Goal: Task Accomplishment & Management: Use online tool/utility

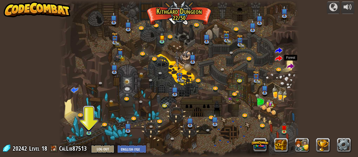
click at [291, 68] on span at bounding box center [290, 66] width 7 height 7
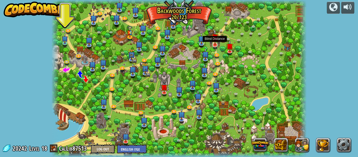
click at [215, 41] on img at bounding box center [215, 37] width 7 height 16
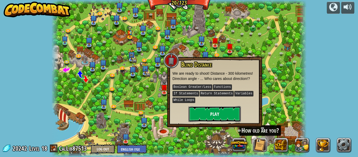
click at [198, 106] on button "Play" at bounding box center [214, 114] width 52 height 16
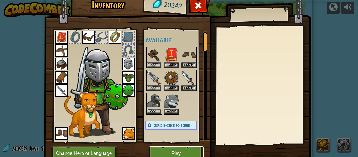
click at [177, 153] on button "Play" at bounding box center [176, 153] width 55 height 14
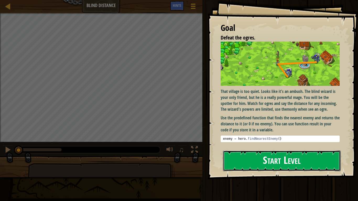
click at [245, 157] on button "Start Level" at bounding box center [282, 161] width 118 height 21
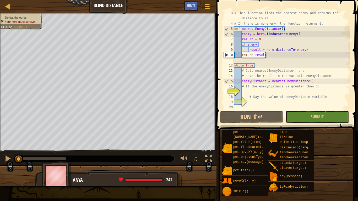
scroll to position [10, 0]
click at [230, 114] on button "Run ⇧↵" at bounding box center [251, 117] width 63 height 12
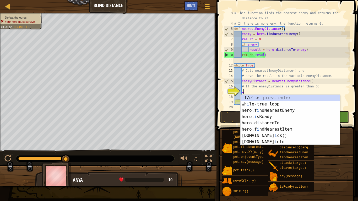
scroll to position [2, 1]
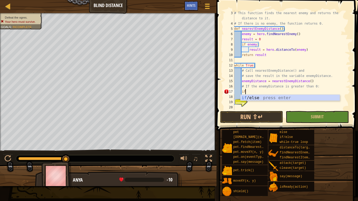
type textarea "if enemy:"
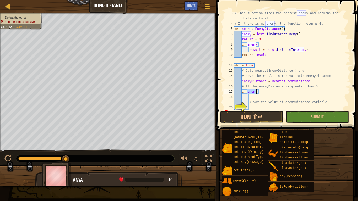
click at [254, 99] on div "# This function finds the nearest enemy and returns the distance to it. # If th…" at bounding box center [291, 67] width 117 height 115
click at [254, 100] on div "# This function finds the nearest enemy and returns the distance to it. # If th…" at bounding box center [291, 67] width 117 height 115
type textarea "# Say the value of enemyDistance variable."
click at [252, 98] on div "# This function finds the nearest enemy and returns the distance to it. # If th…" at bounding box center [291, 67] width 117 height 115
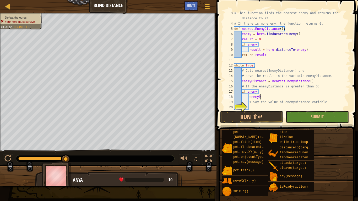
scroll to position [2, 3]
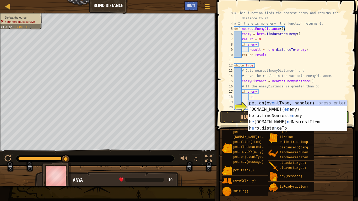
type textarea "e"
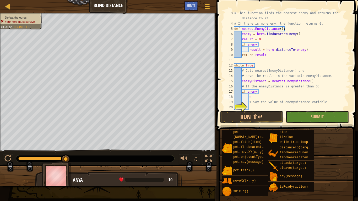
scroll to position [2, 2]
click at [258, 92] on div "# This function finds the nearest enemy and returns the distance to it. # If th…" at bounding box center [291, 67] width 117 height 115
click at [273, 92] on div "# This function finds the nearest enemy and returns the distance to it. # If th…" at bounding box center [291, 67] width 117 height 115
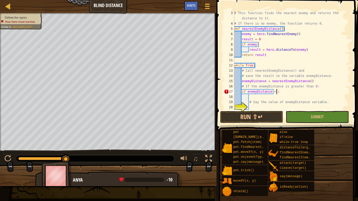
type textarea "if enemyDistance > 0:"
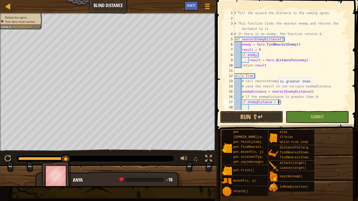
scroll to position [16, 0]
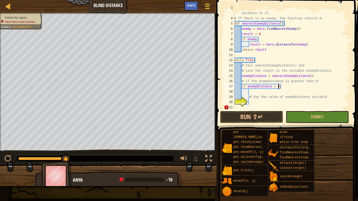
click at [274, 102] on div "# This function finds the nearest enemy and returns the distance to it. # If th…" at bounding box center [291, 62] width 117 height 115
click at [275, 106] on div "# This function finds the nearest enemy and returns the distance to it. # If th…" at bounding box center [291, 62] width 117 height 115
click at [264, 104] on div "# This function finds the nearest enemy and returns the distance to it. # If th…" at bounding box center [291, 62] width 117 height 115
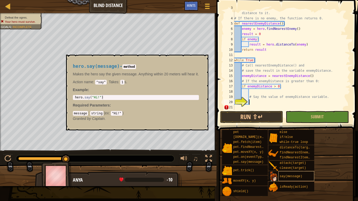
click at [300, 157] on span "say(message)" at bounding box center [291, 177] width 23 height 4
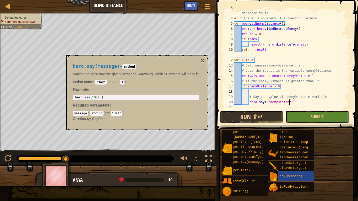
scroll to position [2, 8]
click at [293, 101] on div "# This function finds the nearest enemy and returns the distance to it. # If th…" at bounding box center [291, 62] width 117 height 115
type textarea "hero.say(enemyDistance)"
click at [272, 115] on button "Run ⇧↵" at bounding box center [251, 117] width 63 height 12
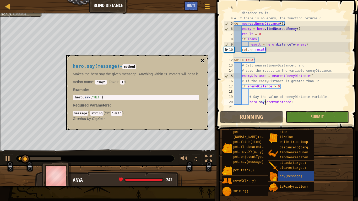
click at [204, 60] on button "×" at bounding box center [202, 60] width 4 height 7
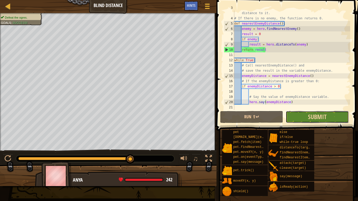
click at [314, 111] on button "Submit" at bounding box center [317, 117] width 63 height 12
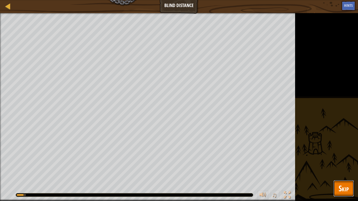
click at [342, 157] on span "Skip" at bounding box center [344, 188] width 10 height 11
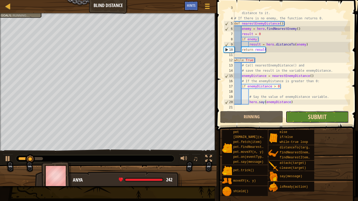
click at [321, 115] on span "Submit" at bounding box center [317, 117] width 19 height 8
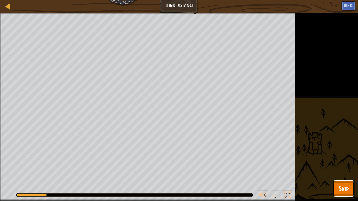
click at [343, 157] on span "Skip" at bounding box center [344, 188] width 10 height 11
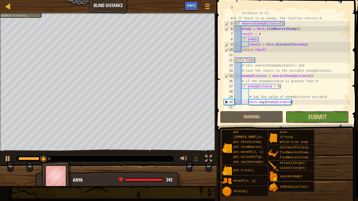
click at [337, 122] on button "Submit" at bounding box center [317, 117] width 63 height 12
click at [337, 122] on div "Defeat the ogres. Goals : Running... ♫ Anya 242 x: 40 y: 32 No target" at bounding box center [179, 99] width 358 height 173
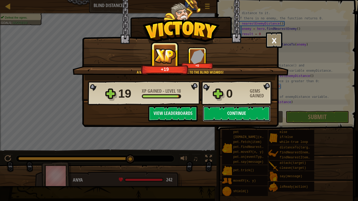
click at [243, 117] on button "Continue" at bounding box center [237, 114] width 68 height 16
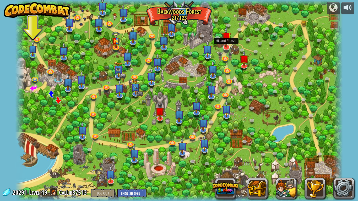
click at [227, 45] on img at bounding box center [226, 36] width 9 height 21
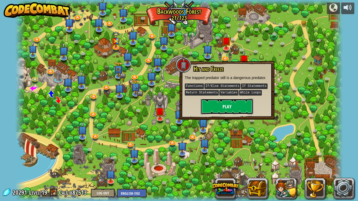
click at [232, 106] on button "Play" at bounding box center [227, 107] width 52 height 16
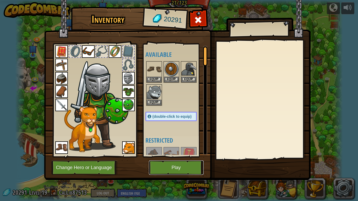
click at [171, 157] on button "Play" at bounding box center [176, 168] width 55 height 14
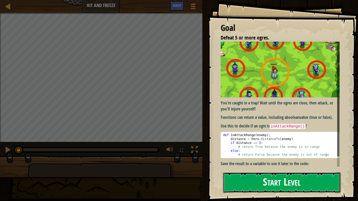
click at [283, 157] on button "Start Level" at bounding box center [282, 183] width 118 height 21
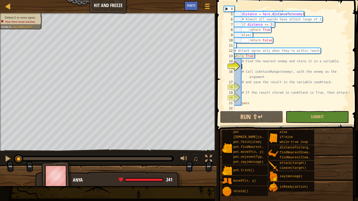
scroll to position [21, 0]
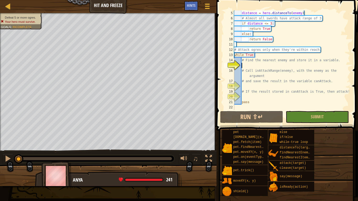
type textarea "f"
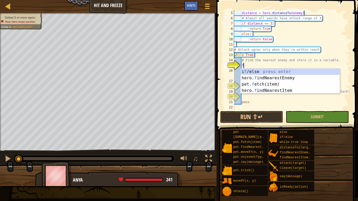
scroll to position [2, 1]
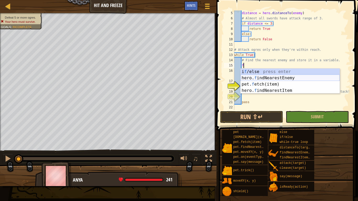
click at [282, 77] on div "i f /else press enter hero. f indNearestEnemy press enter pet. f etch(item) pre…" at bounding box center [290, 88] width 99 height 38
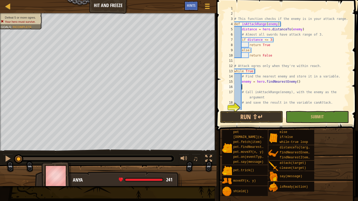
scroll to position [26, 0]
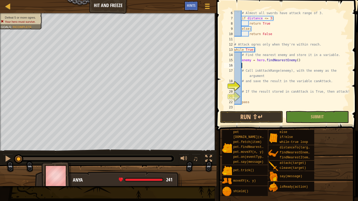
click at [257, 87] on div "# Almost all swords have attack range of 3. if distance <= 3 : return True else…" at bounding box center [291, 65] width 117 height 110
click at [257, 66] on div "# Almost all swords have attack range of 3. if distance <= 3 : return True else…" at bounding box center [291, 65] width 117 height 110
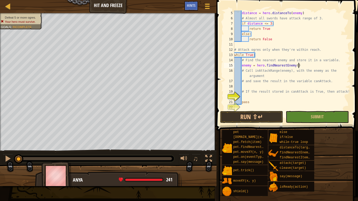
scroll to position [21, 0]
click at [243, 77] on div "distance = hero . distanceTo ( enemy ) # Almost all swords have attack range of…" at bounding box center [291, 65] width 117 height 110
type textarea "# Call inAttackRange(enemy), with the enemy as the argument"
click at [336, 73] on div "distance = hero . distanceTo ( enemy ) # Almost all swords have attack range of…" at bounding box center [291, 65] width 117 height 110
click at [268, 78] on div "distance = hero . distanceTo ( enemy ) # Almost all swords have attack range of…" at bounding box center [291, 65] width 117 height 110
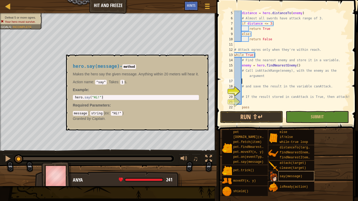
click at [288, 157] on div "say(message)" at bounding box center [296, 176] width 36 height 10
click at [204, 60] on button "×" at bounding box center [202, 60] width 4 height 7
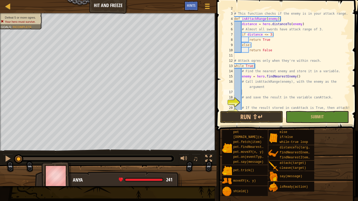
scroll to position [13, 0]
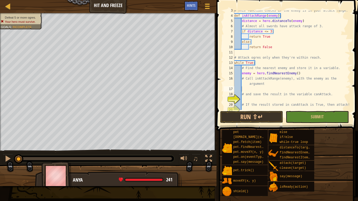
click at [274, 100] on div "# This function checks if the enemy is in your attack range. def inAttackRange …" at bounding box center [291, 63] width 117 height 110
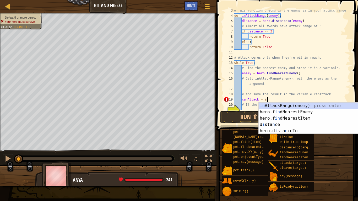
scroll to position [2, 5]
type textarea "canAttack = i"
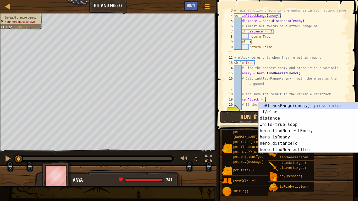
click at [255, 89] on div "# This function checks if the enemy is in your attack range. def inAttackRange …" at bounding box center [291, 63] width 117 height 110
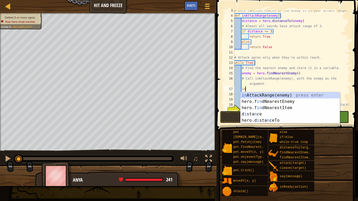
scroll to position [2, 2]
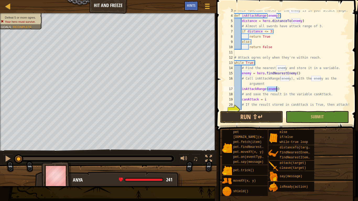
click at [271, 102] on div "# This function checks if the enemy is in your attack range. def inAttackRange …" at bounding box center [291, 63] width 117 height 110
click at [274, 100] on div "# This function checks if the enemy is in your attack range. def inAttackRange …" at bounding box center [291, 63] width 117 height 110
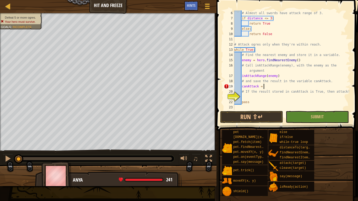
scroll to position [26, 0]
click at [268, 87] on div "# Almost all swords have attack range of 3. if distance <= 3 : return True else…" at bounding box center [291, 65] width 117 height 110
drag, startPoint x: 241, startPoint y: 76, endPoint x: 355, endPoint y: 77, distance: 113.8
click at [355, 77] on div "canAttack = 6 7 8 9 10 11 12 13 14 15 16 17 18 19 20 21 22 23 # Almost all swor…" at bounding box center [286, 76] width 143 height 146
type textarea "inAttackRange(enemy)"
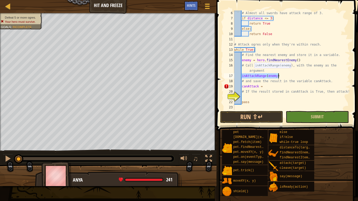
scroll to position [2, 1]
click at [293, 90] on div "# Almost all swords have attack range of 3. if distance <= 3 : return True else…" at bounding box center [291, 65] width 117 height 110
click at [292, 88] on div "# Almost all swords have attack range of 3. if distance <= 3 : return True else…" at bounding box center [291, 65] width 117 height 110
paste textarea "inAttackRange(enemy)"
type textarea "canAttack = inAttackRange(enemy)"
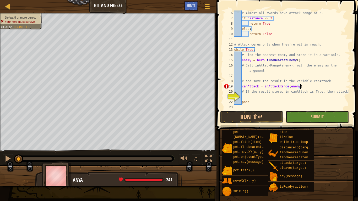
click at [280, 98] on div "# Almost all swords have attack range of 3. if distance <= 3 : return True else…" at bounding box center [291, 65] width 117 height 110
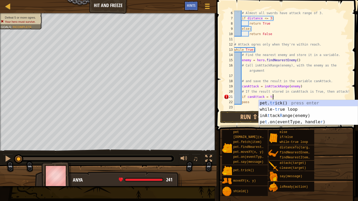
type textarea "if canAttack = true"
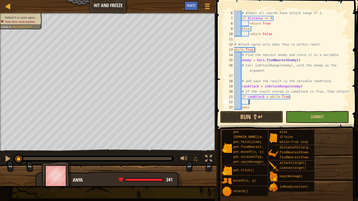
scroll to position [2, 2]
click at [281, 96] on div "# Almost all swords have attack range of 3. if distance <= 3 : return True else…" at bounding box center [291, 65] width 117 height 110
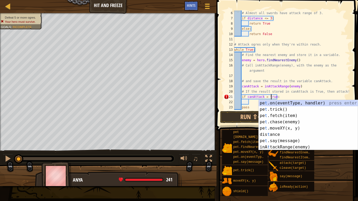
scroll to position [2, 5]
click at [248, 106] on div "# Almost all swords have attack range of 3. if distance <= 3 : return True else…" at bounding box center [291, 65] width 117 height 110
type textarea "pass"
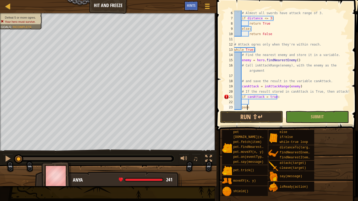
click at [253, 103] on div "# Almost all swords have attack range of 3. if distance <= 3 : return True else…" at bounding box center [291, 65] width 117 height 110
click at [266, 97] on div "# Almost all swords have attack range of 3. if distance <= 3 : return True else…" at bounding box center [291, 65] width 117 height 110
type textarea "if canAttack == true:"
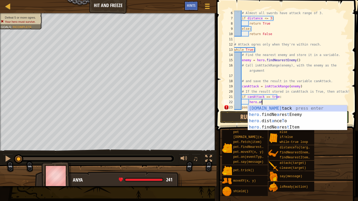
scroll to position [2, 4]
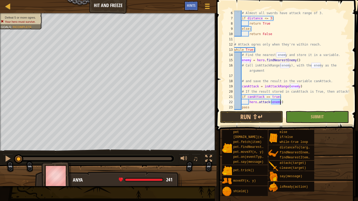
click at [273, 96] on div "# Almost all swords have attack range of 3. if distance <= 3 : return True else…" at bounding box center [291, 65] width 117 height 110
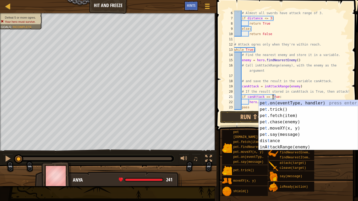
click at [234, 94] on div "21" at bounding box center [229, 96] width 10 height 5
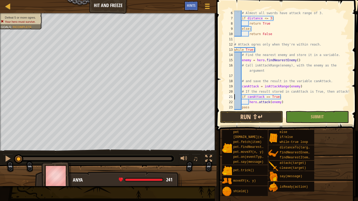
type textarea "if canAttack == True:"
click at [266, 113] on button "Run ⇧↵" at bounding box center [251, 117] width 63 height 12
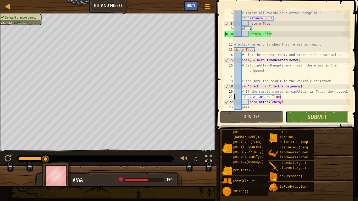
click at [319, 117] on span "Submit" at bounding box center [317, 117] width 19 height 8
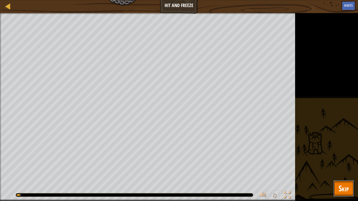
click at [348, 157] on span "Skip" at bounding box center [344, 188] width 10 height 11
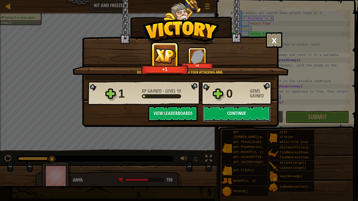
click at [240, 109] on button "Continue" at bounding box center [237, 114] width 68 height 16
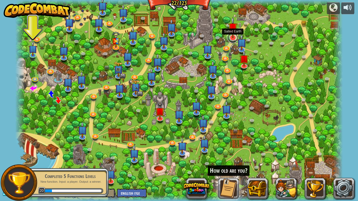
click at [233, 39] on link at bounding box center [233, 38] width 10 height 10
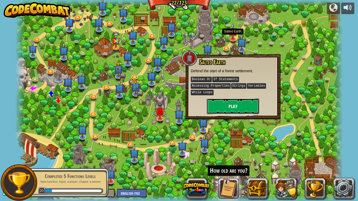
click at [240, 101] on button "Play" at bounding box center [233, 107] width 52 height 16
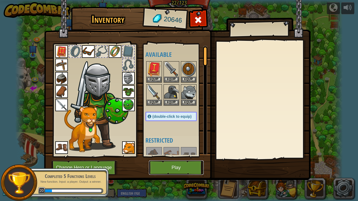
click at [181, 157] on button "Play" at bounding box center [176, 168] width 55 height 14
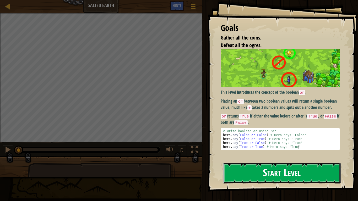
click at [230, 157] on button "Start Level" at bounding box center [282, 173] width 118 height 21
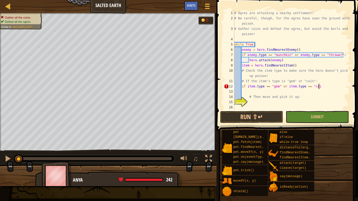
scroll to position [2, 12]
type textarea "if item.type == "gem" or item.type == "coin""
type textarea "if item.type == "gem" or item.type == "coin":"
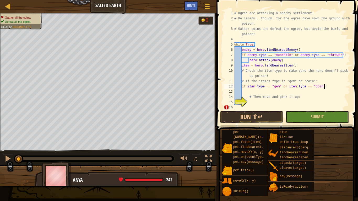
click at [247, 102] on div "# Ogres are attacking a nearby settlement! # Be careful, though, for the ogres …" at bounding box center [291, 65] width 117 height 110
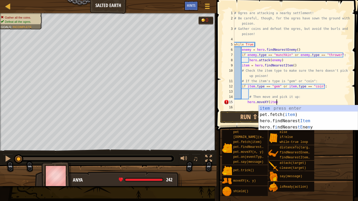
scroll to position [2, 6]
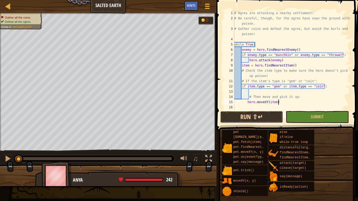
click at [245, 118] on button "Run ⇧↵" at bounding box center [251, 117] width 63 height 12
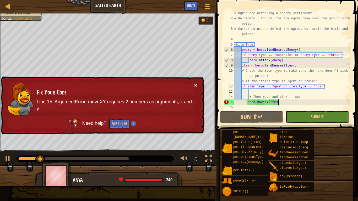
click at [195, 85] on button "×" at bounding box center [195, 86] width 3 height 6
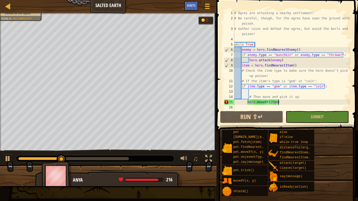
click at [295, 67] on div "# Ogres are attacking a nearby settlement! # Be careful, though, for the ogres …" at bounding box center [291, 65] width 117 height 110
click at [292, 103] on div "# Ogres are attacking a nearby settlement! # Be careful, though, for the ogres …" at bounding box center [291, 65] width 117 height 110
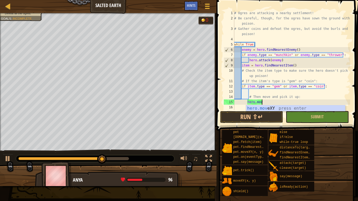
scroll to position [2, 2]
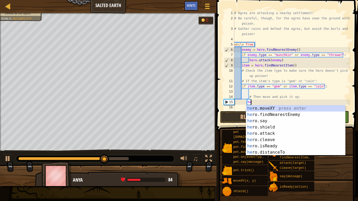
type textarea "h"
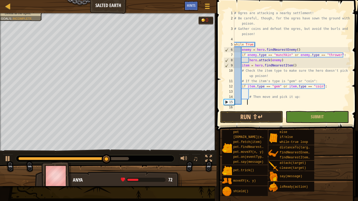
scroll to position [2, 2]
click at [192, 6] on span "Hints" at bounding box center [191, 5] width 9 height 5
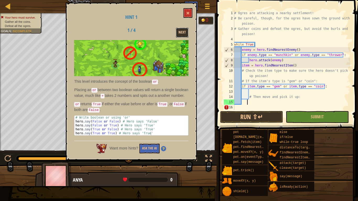
click at [183, 34] on button "Next" at bounding box center [182, 33] width 13 height 10
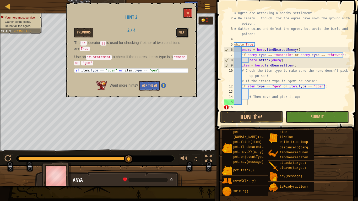
click at [183, 34] on button "Next" at bounding box center [182, 33] width 13 height 10
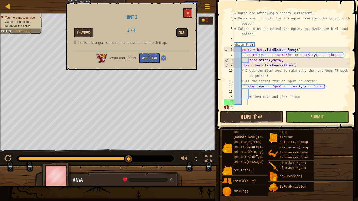
click at [183, 34] on button "Next" at bounding box center [182, 33] width 13 height 10
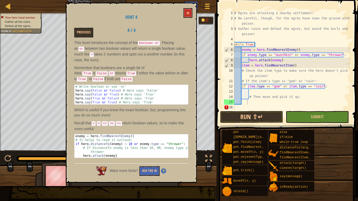
click at [183, 34] on div "Previous 4 / 4" at bounding box center [131, 33] width 122 height 10
click at [148, 157] on button "Ask the AI" at bounding box center [149, 171] width 20 height 10
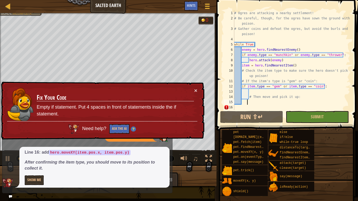
click at [197, 90] on div "× Fix Your Code Empty if statement. Put 4 spaces in front of statements inside …" at bounding box center [102, 111] width 204 height 58
click at [196, 91] on button "×" at bounding box center [195, 91] width 3 height 6
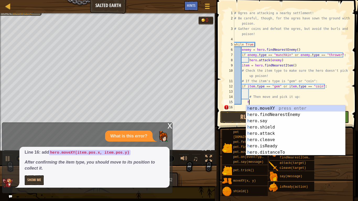
scroll to position [2, 2]
click at [276, 109] on div "he ro.moveXY press enter he ro.findNearestEnemy press enter he ro.say press ent…" at bounding box center [295, 136] width 99 height 63
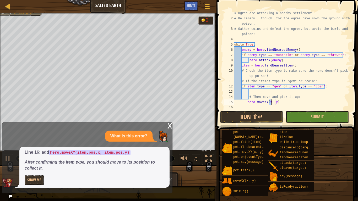
click at [285, 104] on div "# Ogres are attacking a nearby settlement! # Be careful, though, for the ogres …" at bounding box center [291, 65] width 117 height 110
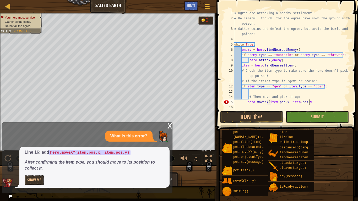
scroll to position [2, 11]
click at [271, 114] on button "Run ⇧↵" at bounding box center [251, 117] width 63 height 12
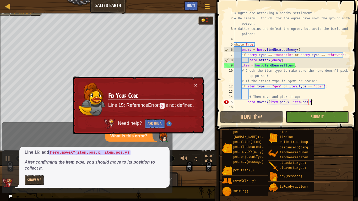
click at [308, 101] on div "# Ogres are attacking a nearby settlement! # Be careful, though, for the ogres …" at bounding box center [291, 65] width 117 height 110
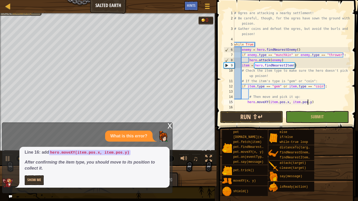
type textarea "hero.moveXY(item.pos.x, item.pos.y)"
click at [248, 112] on button "Run ⇧↵" at bounding box center [251, 117] width 63 height 12
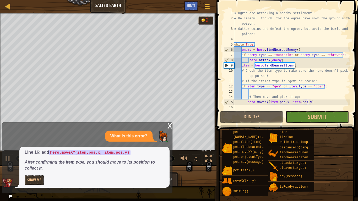
click at [169, 127] on div "x" at bounding box center [170, 125] width 5 height 5
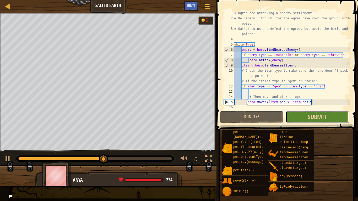
click at [295, 118] on button "Submit" at bounding box center [317, 117] width 63 height 12
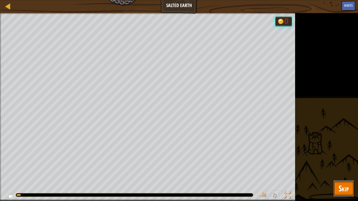
click at [346, 157] on span "Skip" at bounding box center [344, 188] width 10 height 11
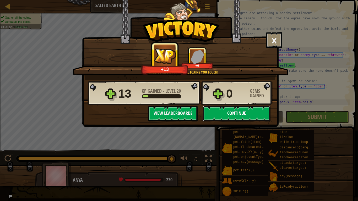
click at [226, 110] on button "Continue" at bounding box center [237, 114] width 68 height 16
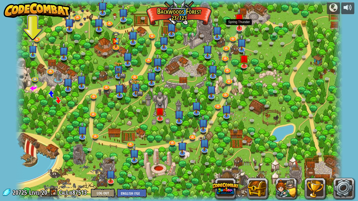
click at [241, 26] on img at bounding box center [239, 18] width 9 height 21
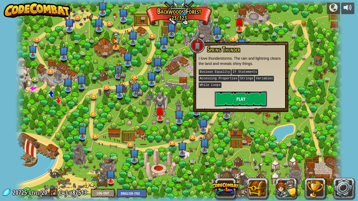
click at [241, 99] on button "Play" at bounding box center [241, 99] width 52 height 16
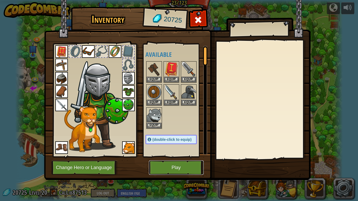
click at [186, 157] on button "Play" at bounding box center [176, 168] width 55 height 14
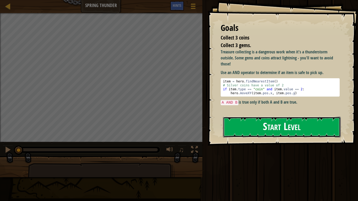
click at [270, 127] on button "Start Level" at bounding box center [282, 127] width 118 height 21
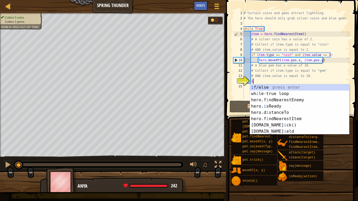
scroll to position [2, 1]
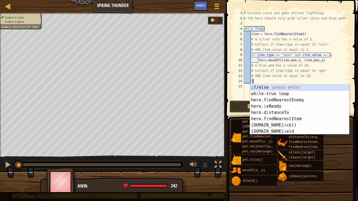
click at [290, 87] on div "i f/else press enter wh i le-true loop press enter hero.f i ndNearestEnemy pres…" at bounding box center [299, 115] width 99 height 63
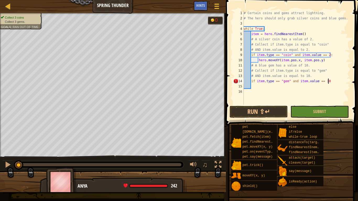
scroll to position [2, 12]
type textarea "if item.type == "gem" and item.value == 10:"
click at [261, 89] on div "# Certain coins and gems attract lightning. # The hero should only grab silver …" at bounding box center [296, 62] width 107 height 105
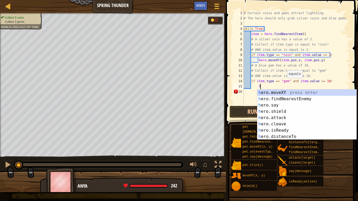
scroll to position [2, 2]
click at [292, 94] on div "h ero.moveXY press enter h ero.findNearestEnemy press enter h ero.say press ent…" at bounding box center [306, 121] width 99 height 63
type textarea "hero.moveXY(x, y)"
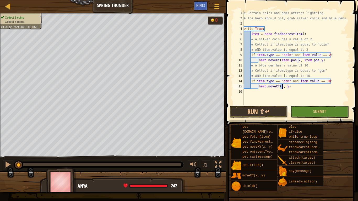
click at [293, 89] on div "# Certain coins and gems attract lightning. # The hero should only grab silver …" at bounding box center [296, 62] width 107 height 105
type textarea "hero.moveXY"
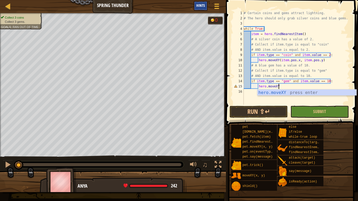
click at [203, 8] on div "Hints" at bounding box center [201, 6] width 14 height 10
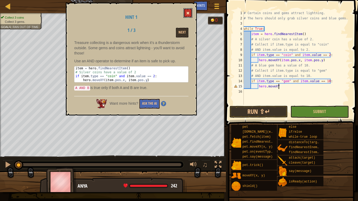
click at [187, 9] on button at bounding box center [188, 13] width 9 height 10
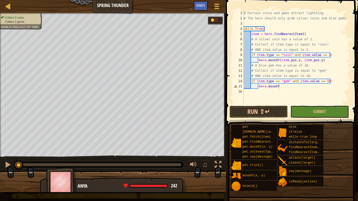
click at [303, 91] on div "# Certain coins and gems attract lightning. # The hero should only grab silver …" at bounding box center [296, 62] width 107 height 105
click at [289, 88] on div "# Certain coins and gems attract lightning. # The hero should only grab silver …" at bounding box center [296, 62] width 107 height 105
type textarea "hero.moveXY(item.pos.x, item.pos.y"
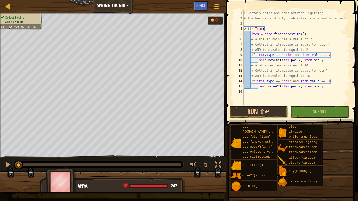
scroll to position [2, 11]
click at [303, 112] on button "Submit" at bounding box center [319, 112] width 58 height 12
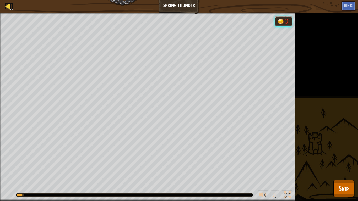
click at [5, 7] on div at bounding box center [8, 6] width 7 height 7
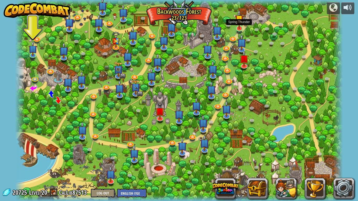
click at [241, 27] on img at bounding box center [239, 18] width 8 height 19
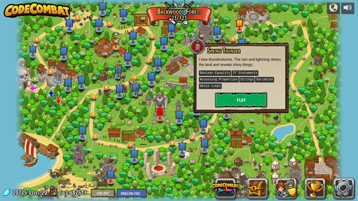
click at [232, 92] on button "Play" at bounding box center [241, 100] width 52 height 16
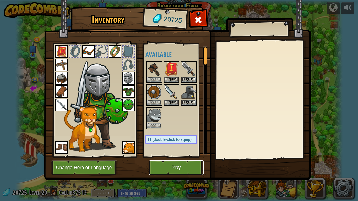
click at [184, 157] on button "Play" at bounding box center [176, 168] width 55 height 14
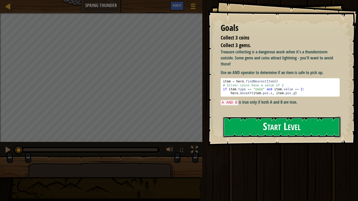
click at [267, 121] on button "Start Level" at bounding box center [282, 127] width 118 height 21
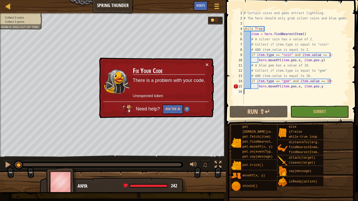
click at [324, 87] on div "# Certain coins and gems attract lightning. # The hero should only grab silver …" at bounding box center [296, 62] width 107 height 105
type textarea "hero.moveXY(item.pos.x, item.pos.y)"
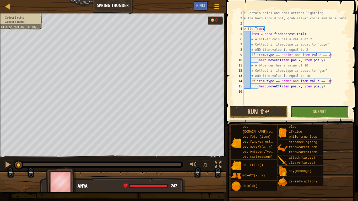
click at [300, 115] on button "Submit" at bounding box center [319, 112] width 58 height 12
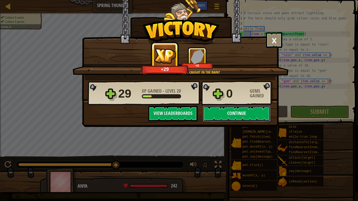
click at [255, 108] on button "Continue" at bounding box center [237, 114] width 68 height 16
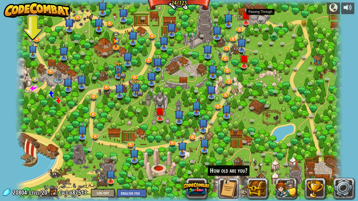
click at [260, 18] on link at bounding box center [261, 19] width 10 height 10
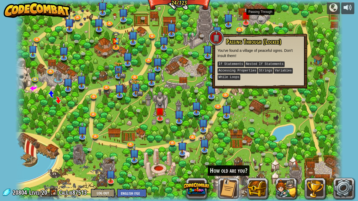
click at [262, 18] on link at bounding box center [261, 19] width 10 height 10
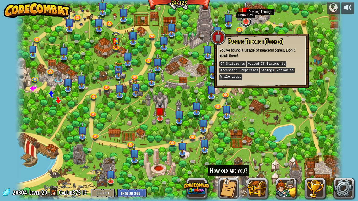
click at [246, 23] on link at bounding box center [246, 22] width 10 height 10
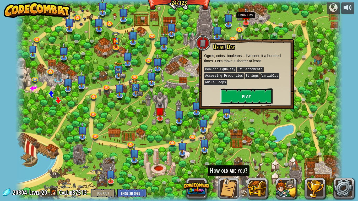
click at [244, 90] on button "Play" at bounding box center [246, 97] width 52 height 16
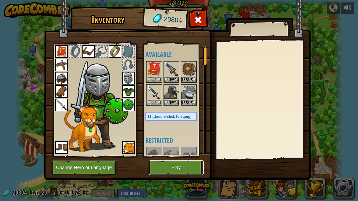
click at [168, 157] on button "Play" at bounding box center [176, 168] width 55 height 14
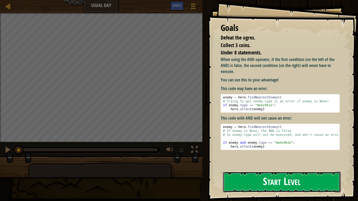
click at [235, 157] on button "Start Level" at bounding box center [282, 182] width 118 height 21
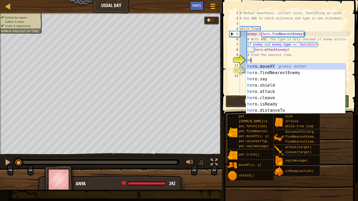
scroll to position [2, 1]
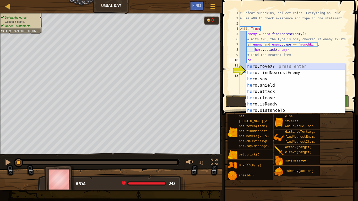
click at [274, 65] on div "he ro.moveXY press enter he ro.findNearestEnemy press enter he ro.say press ent…" at bounding box center [295, 94] width 99 height 63
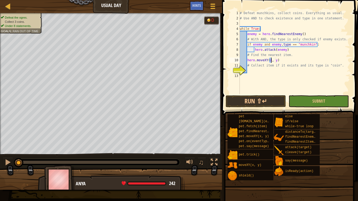
click at [282, 63] on div "# Defeat munchkins, collect coins. Everything as usual. # Use AND to check exis…" at bounding box center [294, 57] width 111 height 94
click at [281, 61] on div "# Defeat munchkins, collect coins. Everything as usual. # Use AND to check exis…" at bounding box center [294, 57] width 111 height 94
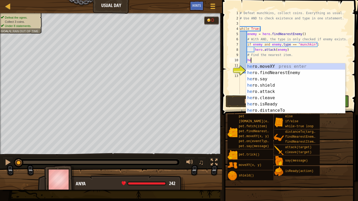
type textarea "h"
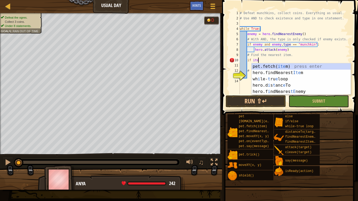
scroll to position [2, 3]
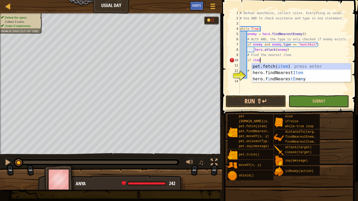
click at [291, 55] on div "# Defeat munchkins, collect coins. Everything as usual. # Use AND to check exis…" at bounding box center [294, 57] width 111 height 94
type textarea "# Find the nearest item."
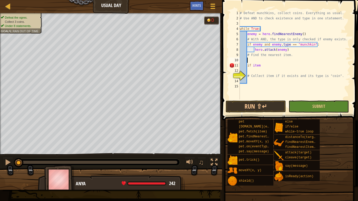
scroll to position [2, 1]
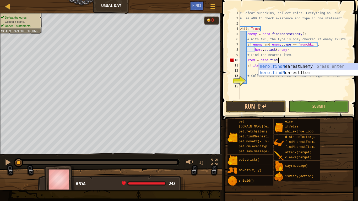
type textarea "item = hero.findnear"
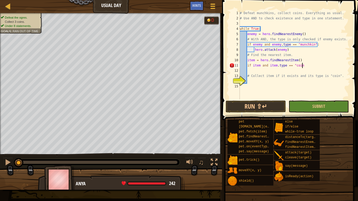
scroll to position [2, 9]
type textarea "if item and item.type == "coin":"
click at [250, 85] on div "# Defeat munchkins, collect coins. Everything as usual. # Use AND to check exis…" at bounding box center [294, 60] width 111 height 100
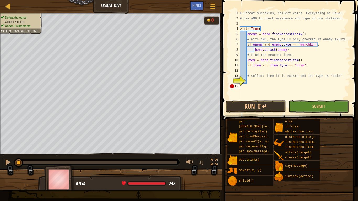
click at [252, 85] on div "# Defeat munchkins, collect coins. Everything as usual. # Use AND to check exis…" at bounding box center [294, 60] width 111 height 100
click at [250, 81] on div "# Defeat munchkins, collect coins. Everything as usual. # Use AND to check exis…" at bounding box center [294, 60] width 111 height 100
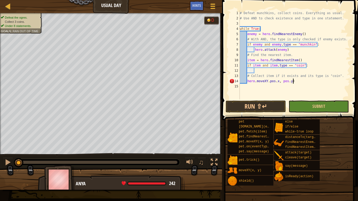
scroll to position [2, 7]
click at [268, 82] on div "# Defeat munchkins, collect coins. Everything as usual. # Use AND to check exis…" at bounding box center [294, 60] width 111 height 100
drag, startPoint x: 308, startPoint y: 82, endPoint x: 270, endPoint y: 83, distance: 38.0
click at [270, 83] on div "# Defeat munchkins, collect coins. Everything as usual. # Use AND to check exis…" at bounding box center [294, 60] width 111 height 100
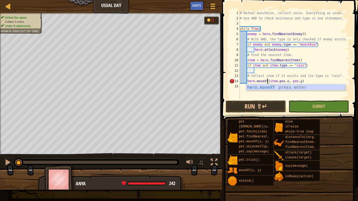
scroll to position [2, 9]
click at [292, 81] on div "# Defeat munchkins, collect coins. Everything as usual. # Use AND to check exis…" at bounding box center [294, 60] width 111 height 100
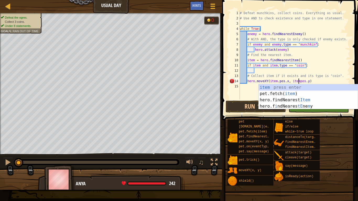
scroll to position [2, 9]
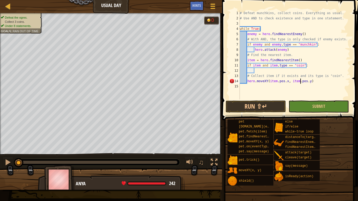
click at [246, 82] on div "# Defeat munchkins, collect coins. Everything as usual. # Use AND to check exis…" at bounding box center [294, 60] width 111 height 100
type textarea "hero.moveXY(item.pos.x, item.pos.y)"
click at [311, 102] on button "Submit" at bounding box center [319, 107] width 60 height 12
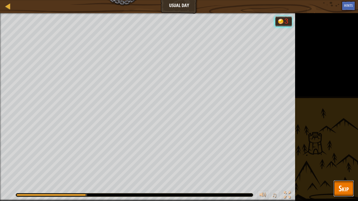
click at [342, 157] on span "Skip" at bounding box center [344, 188] width 10 height 11
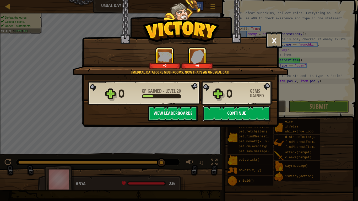
click at [228, 120] on button "Continue" at bounding box center [237, 114] width 68 height 16
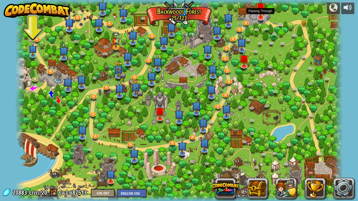
click at [263, 17] on img at bounding box center [260, 7] width 9 height 21
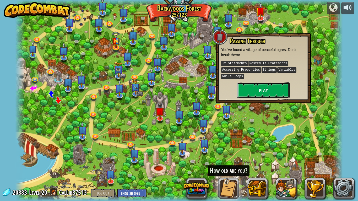
click at [250, 93] on button "Play" at bounding box center [263, 91] width 52 height 16
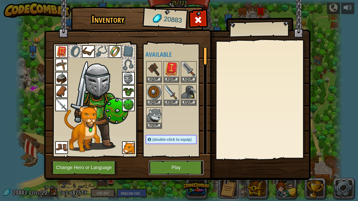
click at [181, 157] on button "Play" at bounding box center [176, 168] width 55 height 14
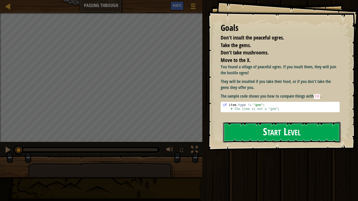
click at [250, 129] on button "Start Level" at bounding box center [282, 132] width 118 height 21
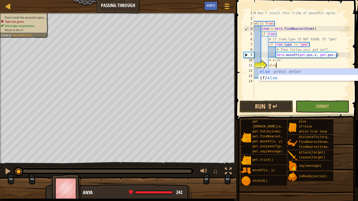
scroll to position [2, 3]
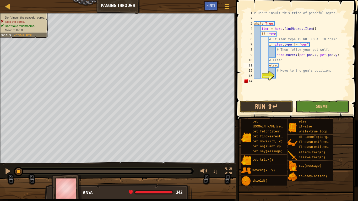
type textarea "# Move to the gem's position."
click at [293, 74] on div "# Don't insult this tribe of peaceful ogres. while True : item = hero . findNea…" at bounding box center [301, 60] width 97 height 100
drag, startPoint x: 266, startPoint y: 43, endPoint x: 323, endPoint y: 44, distance: 56.4
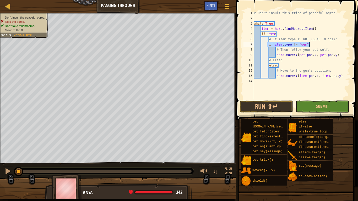
click at [323, 44] on div "# Don't insult this tribe of peaceful ogres. while True : item = hero . findNea…" at bounding box center [301, 60] width 97 height 100
click at [296, 49] on div "# Don't insult this tribe of peaceful ogres. while True : item = hero . findNea…" at bounding box center [301, 60] width 97 height 100
type textarea "# Then follow your pet wolf."
click at [285, 111] on button "Run ⇧↵" at bounding box center [266, 107] width 53 height 12
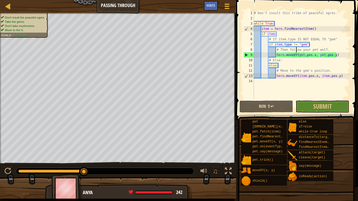
click at [327, 95] on div "# Don't insult this tribe of peaceful ogres. while True : item = hero . findNea…" at bounding box center [301, 60] width 97 height 100
click at [332, 109] on button "Submit" at bounding box center [322, 107] width 53 height 12
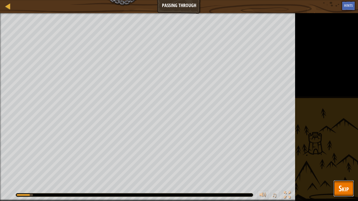
click at [347, 157] on span "Skip" at bounding box center [344, 188] width 10 height 11
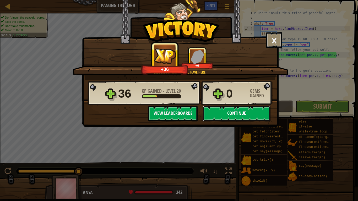
click at [235, 110] on button "Continue" at bounding box center [237, 114] width 68 height 16
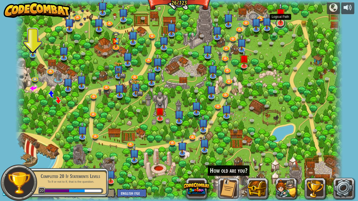
click at [280, 25] on link at bounding box center [280, 23] width 10 height 10
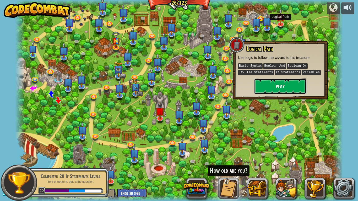
click at [271, 81] on button "Play" at bounding box center [280, 87] width 52 height 16
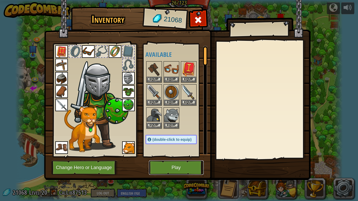
click at [192, 157] on button "Play" at bounding box center [176, 168] width 55 height 14
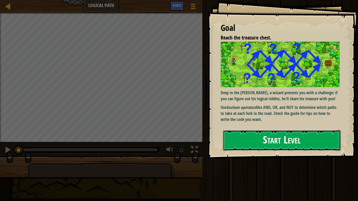
click at [250, 146] on button "Start Level" at bounding box center [282, 140] width 118 height 21
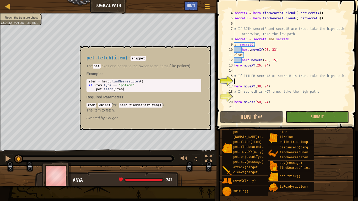
scroll to position [21, 0]
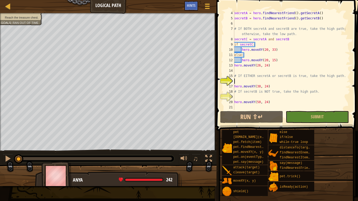
click at [267, 68] on div "secretA = hero . findNearestFriend ( ) . getSecretA ( ) secretB = hero . findNe…" at bounding box center [291, 65] width 117 height 110
type textarea "hero.moveXY(26, 24)"
click at [274, 66] on div "secretA = hero . findNearestFriend ( ) . getSecretA ( ) secretB = hero . findNe…" at bounding box center [291, 65] width 117 height 110
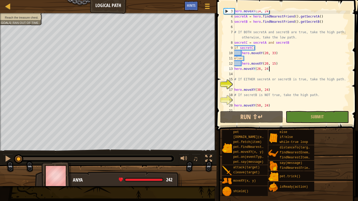
scroll to position [19, 0]
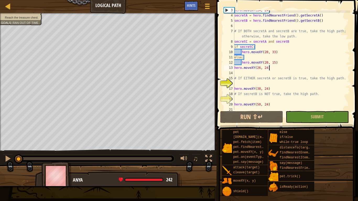
click at [249, 86] on div "hero . moveXY ( 14 , 24 ) secretA = hero . findNearestFriend ( ) . getSecretA (…" at bounding box center [291, 63] width 117 height 110
click at [241, 98] on div "hero . moveXY ( 14 , 24 ) secretA = hero . findNearestFriend ( ) . getSecretA (…" at bounding box center [291, 63] width 117 height 110
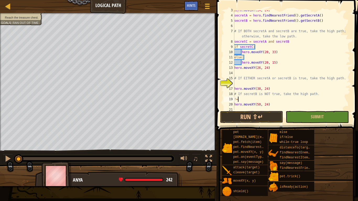
scroll to position [2, 0]
type textarea "!"
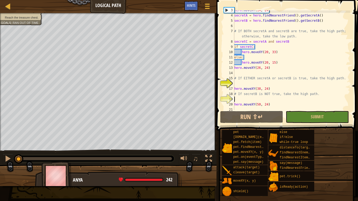
click at [285, 85] on div "hero . moveXY ( 14 , 24 ) secretA = hero . findNearestFriend ( ) . getSecretA (…" at bounding box center [291, 63] width 117 height 110
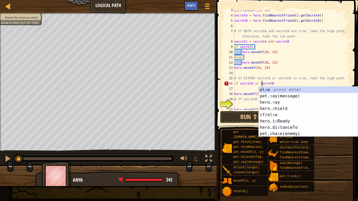
scroll to position [2, 4]
click at [278, 83] on div "hero . moveXY ( 14 , 24 ) secretA = hero . findNearestFriend ( ) . getSecretA (…" at bounding box center [291, 63] width 117 height 110
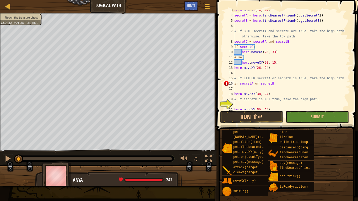
scroll to position [2, 6]
click at [271, 95] on div "hero . moveXY ( 14 , 24 ) secretA = hero . findNearestFriend ( ) . getSecretA (…" at bounding box center [291, 63] width 117 height 110
type textarea "hero.moveXY(38, 24)"
click at [271, 103] on div "hero . moveXY ( 14 , 24 ) secretA = hero . findNearestFriend ( ) . getSecretA (…" at bounding box center [291, 63] width 117 height 110
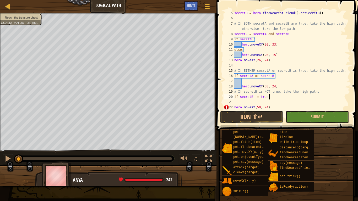
click at [236, 106] on div "secretB = hero . findNearestFriend ( ) . getSecretB ( ) # If BOTH secretA and s…" at bounding box center [291, 65] width 117 height 110
type textarea "hero.moveXY(50, 24)"
click at [255, 113] on button "Run ⇧↵" at bounding box center [251, 117] width 63 height 12
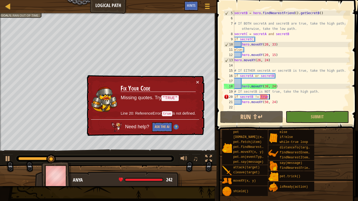
click at [265, 98] on div "secretB = hero . findNearestFriend ( ) . getSecretB ( ) # If BOTH secretA and s…" at bounding box center [291, 65] width 117 height 110
click at [223, 84] on div "if secretB != true: 5 6 7 8 9 10 11 12 13 14 15 16 17 18 19 20 21 22 secretB = …" at bounding box center [286, 60] width 127 height 100
click at [268, 99] on div "secretB = hero . findNearestFriend ( ) . getSecretB ( ) # If BOTH secretA and s…" at bounding box center [291, 65] width 117 height 110
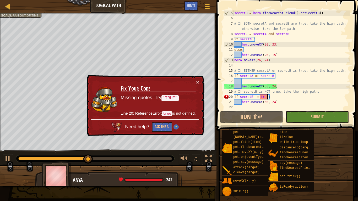
click at [268, 99] on div "secretB = hero . findNearestFriend ( ) . getSecretB ( ) # If BOTH secretA and s…" at bounding box center [291, 65] width 117 height 110
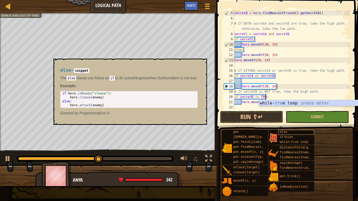
scroll to position [2, 5]
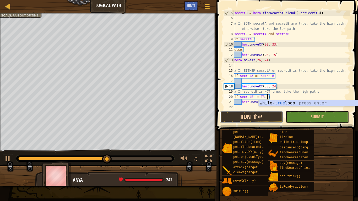
click at [262, 122] on button "Run ⇧↵" at bounding box center [251, 117] width 63 height 12
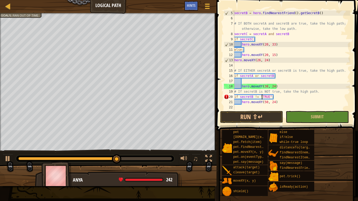
scroll to position [2, 4]
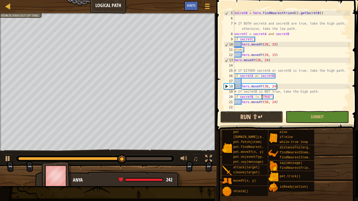
click at [262, 111] on button "Run ⇧↵" at bounding box center [251, 117] width 63 height 12
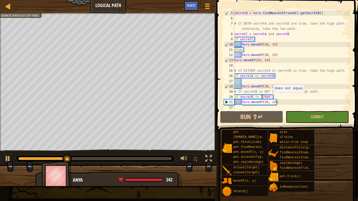
click at [270, 98] on div "secretB = hero . findNearestFriend ( ) . getSecretB ( ) # If BOTH secretA and s…" at bounding box center [291, 65] width 117 height 110
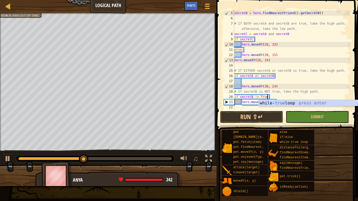
scroll to position [2, 5]
click at [266, 117] on button "Run ⇧↵" at bounding box center [251, 117] width 63 height 12
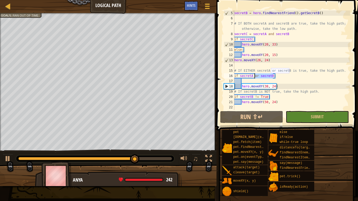
drag, startPoint x: 273, startPoint y: 77, endPoint x: 254, endPoint y: 77, distance: 18.9
click at [254, 77] on div "secretB = hero . findNearestFriend ( ) . getSecretB ( ) # If BOTH secretA and s…" at bounding box center [291, 65] width 117 height 110
type textarea "if secretA:"
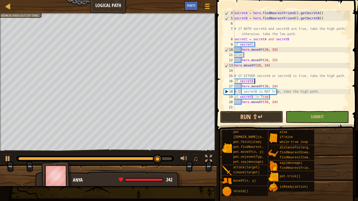
scroll to position [21, 0]
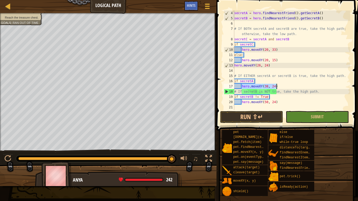
drag, startPoint x: 242, startPoint y: 88, endPoint x: 276, endPoint y: 87, distance: 34.1
click at [276, 87] on div "secretA = hero . findNearestFriend ( ) . getSecretA ( ) secretB = hero . findNe…" at bounding box center [291, 65] width 117 height 110
click at [317, 94] on div "secretA = hero . findNearestFriend ( ) . getSecretA ( ) secretB = hero . findNe…" at bounding box center [291, 65] width 117 height 110
type textarea "if secretB != True:"
click at [303, 96] on div "secretA = hero . findNearestFriend ( ) . getSecretA ( ) secretB = hero . findNe…" at bounding box center [291, 65] width 117 height 110
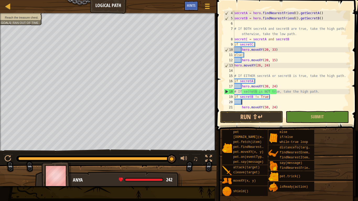
paste textarea "hero.moveXY(38, 24)"
type textarea "hero.moveXY(38, 24)"
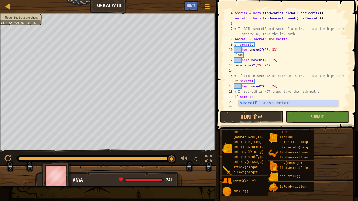
type textarea "if secretB:"
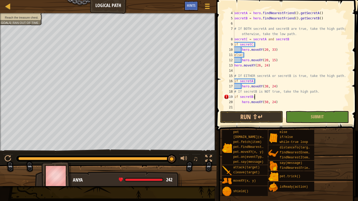
scroll to position [2, 1]
paste textarea "hero.moveXY(38, 24)"
type textarea "hero.moveXY(38, 24)"
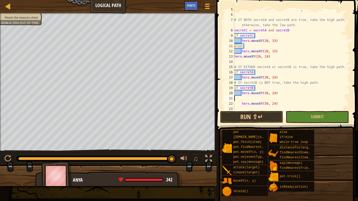
scroll to position [2, 0]
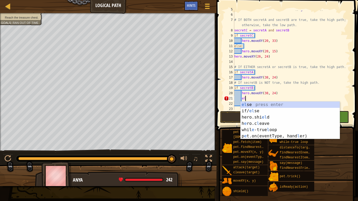
type textarea "e"
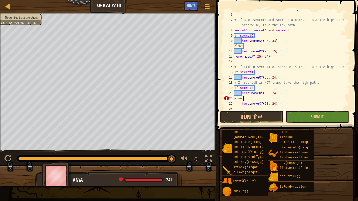
scroll to position [2, 1]
click at [247, 116] on button "Run ⇧↵" at bounding box center [251, 117] width 63 height 12
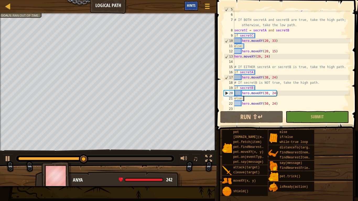
click at [190, 6] on span "Hints" at bounding box center [191, 5] width 9 height 5
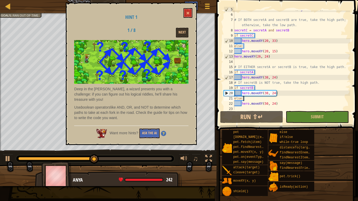
click at [175, 34] on div "Next" at bounding box center [172, 33] width 41 height 10
click at [177, 34] on button "Next" at bounding box center [182, 33] width 13 height 10
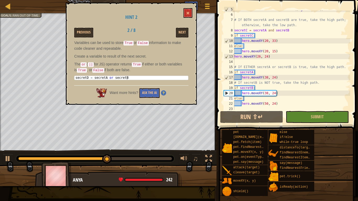
click at [252, 74] on div "secretB = hero . findNearestFriend ( ) . getSecretB ( ) # If BOTH secretA and s…" at bounding box center [291, 62] width 117 height 110
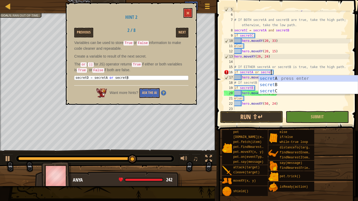
scroll to position [2, 6]
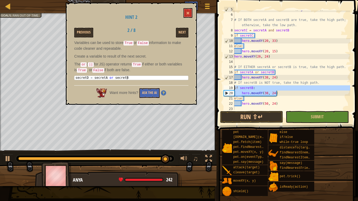
drag, startPoint x: 277, startPoint y: 94, endPoint x: 235, endPoint y: 86, distance: 42.9
click at [235, 86] on div "secretB = hero . findNearestFriend ( ) . getSecretB ( ) # If BOTH secretA and s…" at bounding box center [291, 62] width 117 height 110
type textarea "if secretB: hero.moveXY(38, 24)"
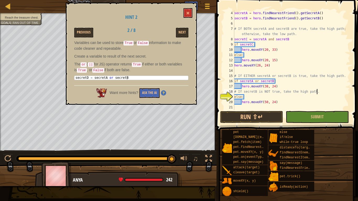
scroll to position [21, 0]
click at [240, 98] on div "secretA = hero . findNearestFriend ( ) . getSecretA ( ) secretB = hero . findNe…" at bounding box center [291, 65] width 117 height 110
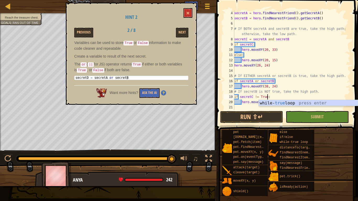
scroll to position [2, 5]
click at [182, 29] on button "Next" at bounding box center [182, 33] width 13 height 10
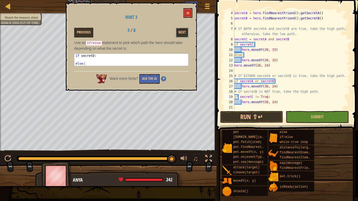
click at [182, 29] on button "Next" at bounding box center [182, 33] width 13 height 10
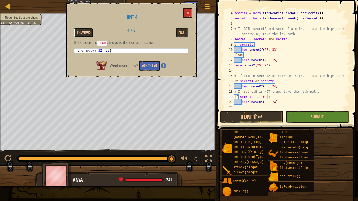
click at [88, 29] on button "Previous" at bounding box center [83, 33] width 19 height 10
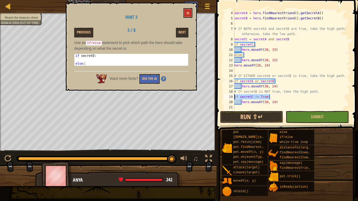
drag, startPoint x: 272, startPoint y: 98, endPoint x: 235, endPoint y: 96, distance: 37.0
click at [235, 96] on div "secretA = hero . findNearestFriend ( ) . getSecretA ( ) secretB = hero . findNe…" at bounding box center [291, 65] width 117 height 110
click at [235, 96] on div "secretA = hero . findNearestFriend ( ) . getSecretA ( ) secretB = hero . findNe…" at bounding box center [291, 60] width 117 height 100
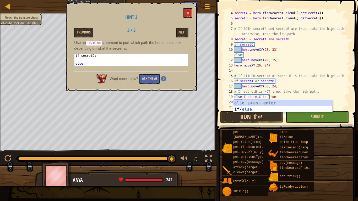
scroll to position [2, 1]
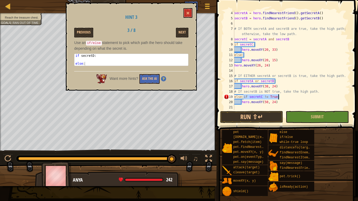
drag, startPoint x: 244, startPoint y: 96, endPoint x: 280, endPoint y: 96, distance: 36.4
click at [280, 96] on div "secretA = hero . findNearestFriend ( ) . getSecretA ( ) secretB = hero . findNe…" at bounding box center [291, 65] width 117 height 110
click at [272, 115] on button "Run ⇧↵" at bounding box center [251, 117] width 63 height 12
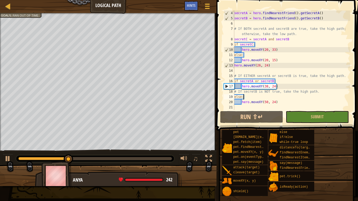
click at [342, 76] on div "secretA = hero . findNearestFriend ( ) . getSecretA ( ) secretB = hero . findNe…" at bounding box center [291, 65] width 117 height 110
type textarea "# If EITHER secretA or secretB is true, take the high path."
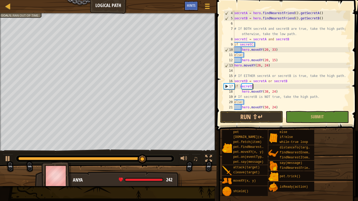
scroll to position [2, 3]
type textarea "if secretD:"
click at [241, 118] on button "Run ⇧↵" at bounding box center [251, 117] width 63 height 12
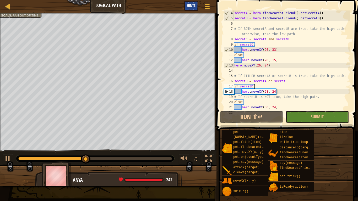
click at [193, 6] on span "Hints" at bounding box center [191, 5] width 9 height 5
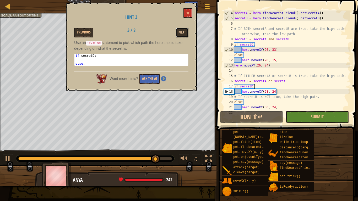
click at [180, 33] on button "Next" at bounding box center [182, 33] width 13 height 10
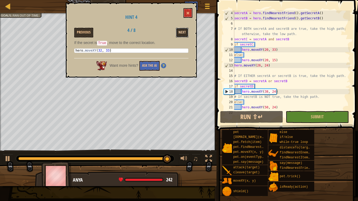
click at [177, 35] on button "Next" at bounding box center [182, 33] width 13 height 10
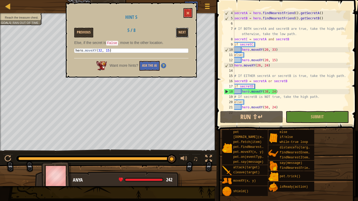
click at [177, 35] on button "Next" at bounding box center [182, 33] width 13 height 10
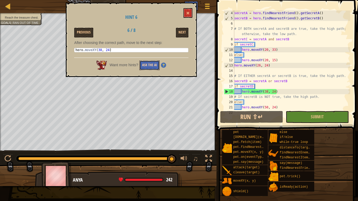
click at [158, 63] on button "Ask the AI" at bounding box center [149, 66] width 20 height 10
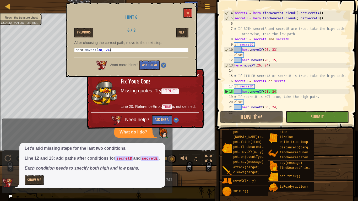
click at [198, 77] on button "×" at bounding box center [197, 75] width 3 height 6
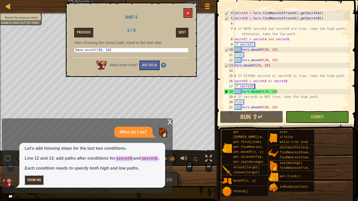
click at [40, 157] on button "Show Me" at bounding box center [34, 181] width 19 height 10
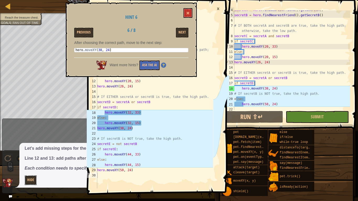
scroll to position [26, 0]
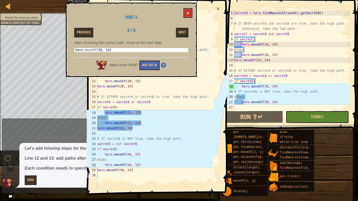
click at [127, 154] on div "# Get two secret true/false values from the wizard. # Check the guide for notes…" at bounding box center [154, 104] width 117 height 189
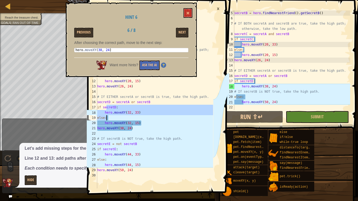
drag, startPoint x: 106, startPoint y: 109, endPoint x: 124, endPoint y: 117, distance: 19.7
click at [124, 117] on div "# Get two secret true/false values from the wizard. # Check the guide for notes…" at bounding box center [154, 104] width 117 height 189
click at [130, 117] on div "# Get two secret true/false values from the wizard. # Check the guide for notes…" at bounding box center [154, 99] width 117 height 178
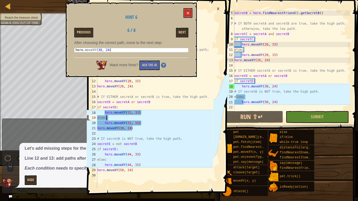
click at [118, 129] on div "# Get two secret true/false values from the wizard. # Check the guide for notes…" at bounding box center [154, 104] width 117 height 189
type textarea "hero.moveXY(38, 24)"
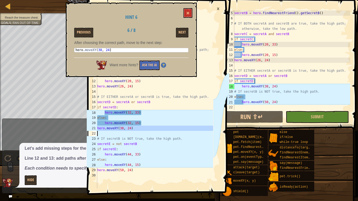
click at [280, 101] on div "secretB = hero . findNearestFriend ( ) . getSecretB ( ) # If BOTH secretA and s…" at bounding box center [291, 65] width 117 height 110
type textarea "hero.moveXY(50, 24)"
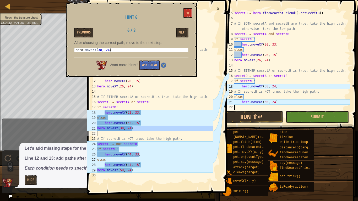
scroll to position [31, 0]
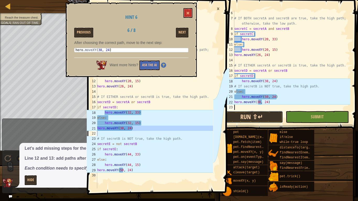
click at [261, 112] on button "Run ⇧↵" at bounding box center [251, 117] width 63 height 12
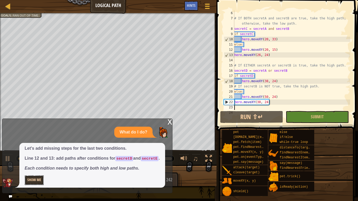
click at [39, 157] on button "Show Me" at bounding box center [34, 181] width 19 height 10
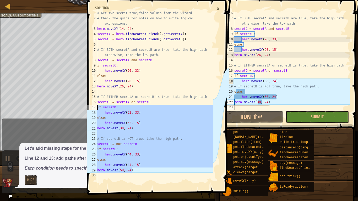
drag, startPoint x: 150, startPoint y: 171, endPoint x: 88, endPoint y: 109, distance: 87.5
click at [88, 109] on div "hero.moveXY(50, 24) 1 2 3 4 5 6 7 8 9 10 11 12 13 14 15 16 17 18 19 20 21 22 23…" at bounding box center [149, 99] width 127 height 178
type textarea "if secretD: hero.moveXY(32, 33)"
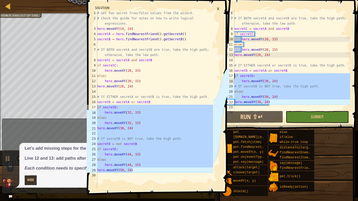
drag, startPoint x: 286, startPoint y: 104, endPoint x: 234, endPoint y: 77, distance: 58.5
click at [234, 77] on div "hero.moveXY(38, 24) 6 7 8 9 10 11 12 13 14 15 16 17 18 19 20 21 22 23 24 # If B…" at bounding box center [286, 60] width 127 height 100
paste textarea "hero.moveXY(50"
type textarea "hero.moveXY(50, 24)"
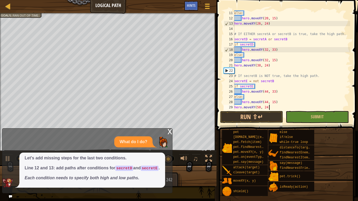
scroll to position [63, 0]
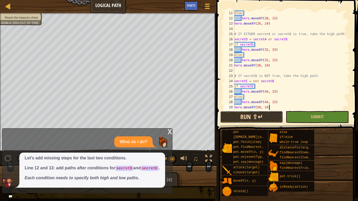
click at [237, 117] on button "Run ⇧↵" at bounding box center [251, 117] width 63 height 12
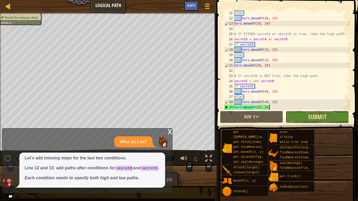
click at [311, 117] on span "Submit" at bounding box center [317, 117] width 19 height 8
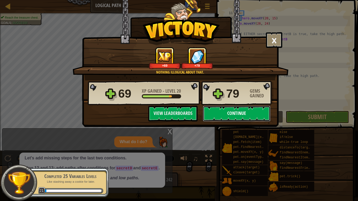
click at [259, 111] on button "Continue" at bounding box center [237, 114] width 68 height 16
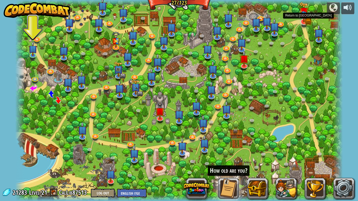
click at [305, 21] on img at bounding box center [303, 12] width 9 height 20
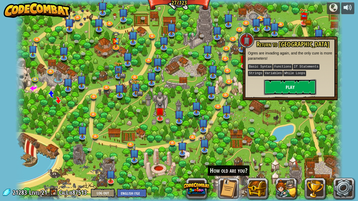
click at [293, 82] on button "Play" at bounding box center [290, 87] width 52 height 16
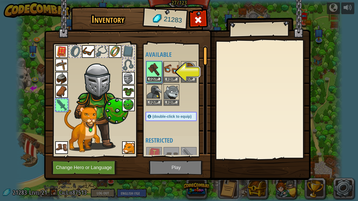
click at [152, 78] on button "Equip" at bounding box center [154, 80] width 15 height 6
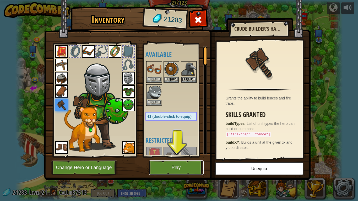
click at [185, 157] on button "Play" at bounding box center [176, 168] width 55 height 14
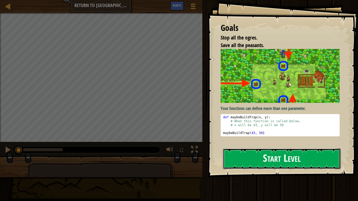
click at [287, 155] on button "Start Level" at bounding box center [282, 159] width 118 height 21
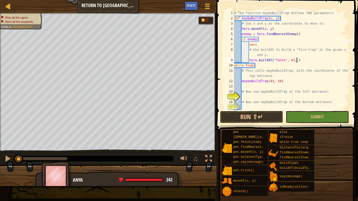
scroll to position [2, 9]
type textarea "hero.buildXY("fence", 36, 30)"
click at [251, 99] on div "# The function maybeBuildTrap defines TWO parameters! def maybeBuildTrap ( x , …" at bounding box center [291, 65] width 117 height 110
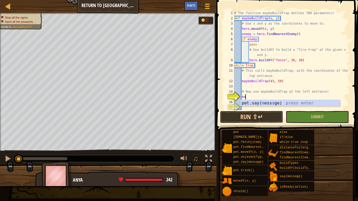
scroll to position [2, 1]
type textarea "m"
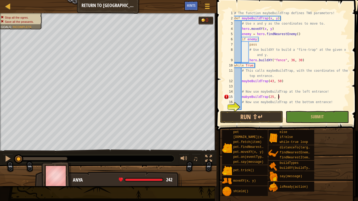
scroll to position [2, 6]
type textarea "mabyeBuildTrap(25, 34)"
click at [244, 107] on div "# The function maybeBuildTrap defines TWO parameters! def maybeBuildTrap ( x , …" at bounding box center [291, 65] width 117 height 110
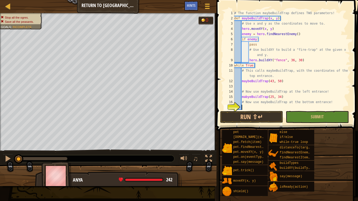
type textarea "b"
click at [248, 98] on div "# The function maybeBuildTrap defines TWO parameters! def maybeBuildTrap ( x , …" at bounding box center [291, 65] width 117 height 110
click at [248, 108] on div "# The function maybeBuildTrap defines TWO parameters! def maybeBuildTrap ( x , …" at bounding box center [291, 65] width 117 height 110
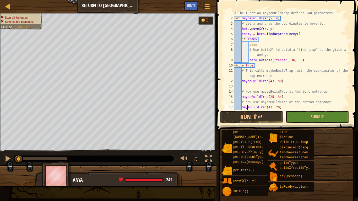
type textarea "maybeBuildTrap(43, 20)"
click at [310, 120] on button "Submit" at bounding box center [317, 117] width 63 height 12
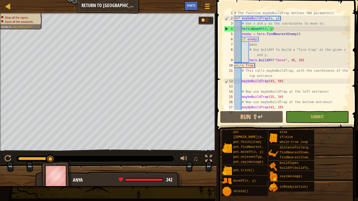
click at [260, 88] on div "# The function maybeBuildTrap defines TWO parameters! def maybeBuildTrap ( x , …" at bounding box center [291, 65] width 117 height 110
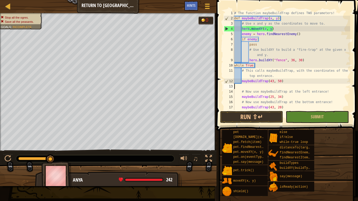
scroll to position [2, 0]
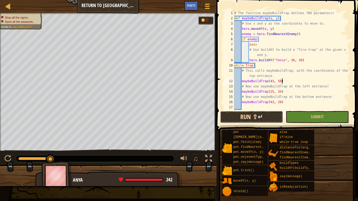
click at [252, 117] on button "Run ⇧↵" at bounding box center [251, 117] width 63 height 12
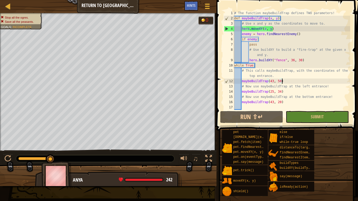
click at [265, 36] on div "# The function maybeBuildTrap defines TWO parameters! def maybeBuildTrap ( x , …" at bounding box center [291, 65] width 117 height 110
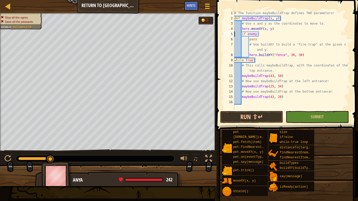
click at [332, 12] on div "# The function maybeBuildTrap defines TWO parameters! def maybeBuildTrap ( x , …" at bounding box center [291, 65] width 117 height 110
type textarea "# The function maybeBuildTrap defines TWO parameters!"
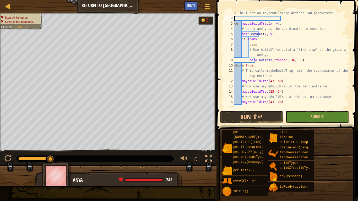
paste textarea "enemy = hero.findNearestEnemy()"
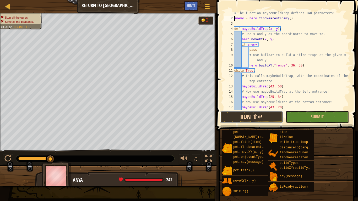
click at [231, 112] on button "Run ⇧↵" at bounding box center [251, 117] width 63 height 12
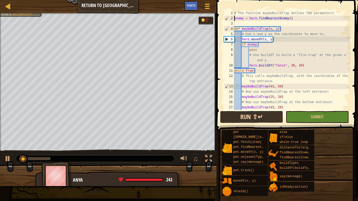
type textarea "enemy = hero.findNearestEnemy()"
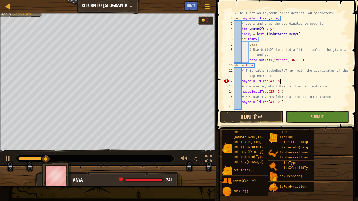
scroll to position [2, 7]
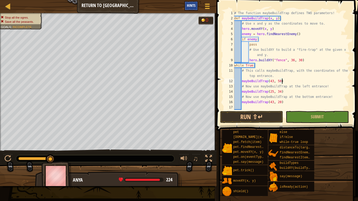
click at [189, 5] on span "Hints" at bounding box center [191, 5] width 9 height 5
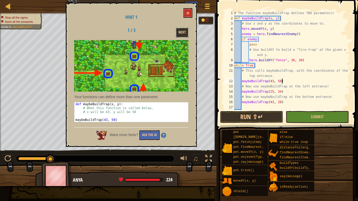
click at [181, 30] on button "Next" at bounding box center [182, 33] width 13 height 10
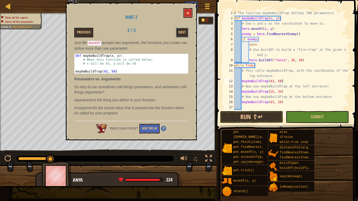
click at [181, 30] on button "Next" at bounding box center [182, 33] width 13 height 10
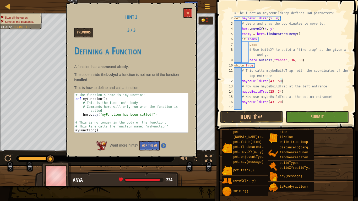
click at [181, 30] on div "Previous 3 / 3" at bounding box center [131, 33] width 122 height 10
click at [151, 145] on button "Ask the AI" at bounding box center [149, 146] width 20 height 10
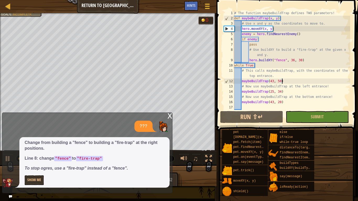
click at [278, 60] on div "# The function maybeBuildTrap defines TWO parameters! def maybeBuildTrap ( x , …" at bounding box center [291, 65] width 117 height 110
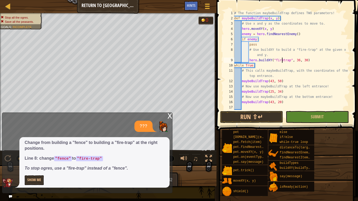
scroll to position [2, 7]
click at [298, 60] on div "# The function maybeBuildTrap defines TWO parameters! def maybeBuildTrap ( x , …" at bounding box center [291, 65] width 117 height 110
click at [305, 60] on div "# The function maybeBuildTrap defines TWO parameters! def maybeBuildTrap ( x , …" at bounding box center [291, 65] width 117 height 110
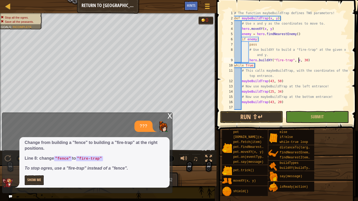
click at [305, 60] on div "# The function maybeBuildTrap defines TWO parameters! def maybeBuildTrap ( x , …" at bounding box center [291, 65] width 117 height 110
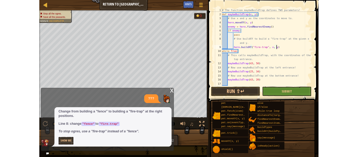
scroll to position [2, 10]
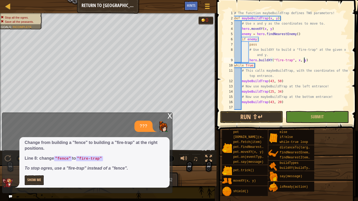
type textarea "hero.buildXY("fire-trap", x, y)"
click at [256, 125] on span at bounding box center [287, 202] width 138 height 155
click at [255, 123] on button "Run ⇧↵" at bounding box center [251, 117] width 63 height 12
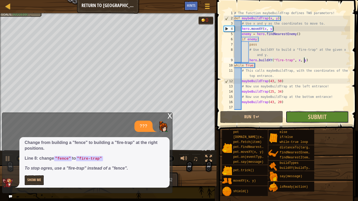
click at [340, 115] on button "Submit" at bounding box center [317, 117] width 63 height 12
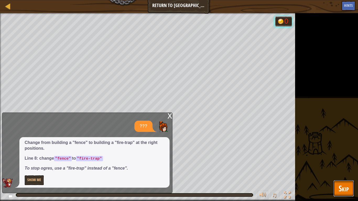
click at [341, 157] on span "Skip" at bounding box center [344, 188] width 10 height 11
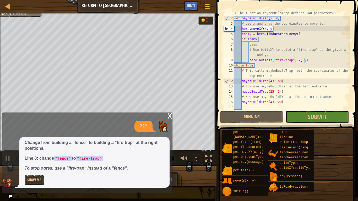
click at [167, 116] on div "x ??? Change from building a "fence" to building a "fire-trap" at the right pos…" at bounding box center [87, 153] width 170 height 81
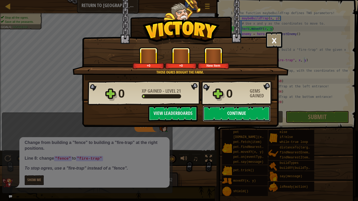
click at [228, 110] on button "Continue" at bounding box center [237, 114] width 68 height 16
